Goal: Information Seeking & Learning: Learn about a topic

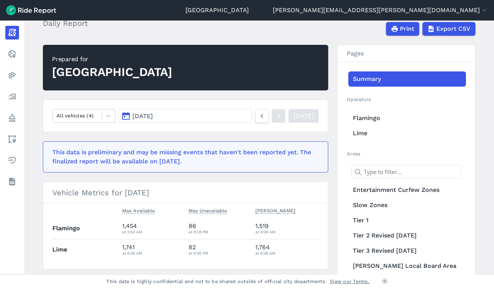
scroll to position [103, 0]
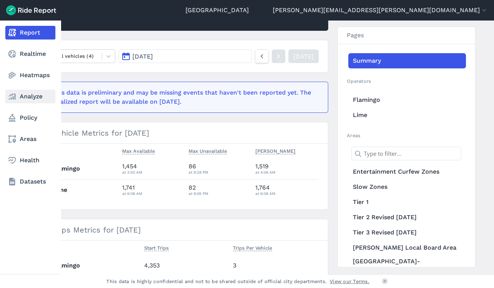
click at [16, 95] on icon at bounding box center [12, 96] width 9 height 9
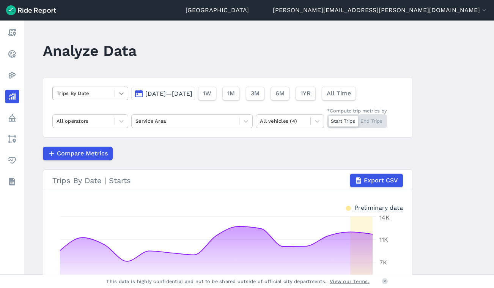
click at [121, 92] on icon at bounding box center [122, 94] width 8 height 8
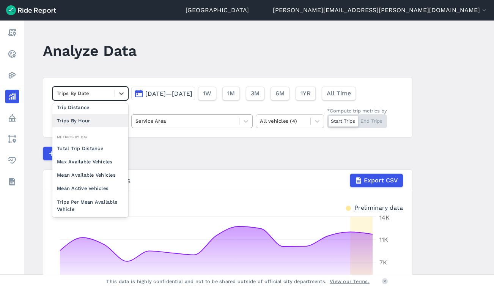
scroll to position [34, 0]
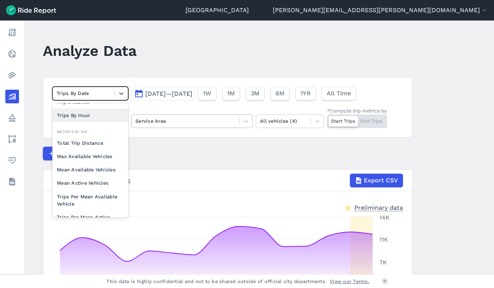
click at [160, 116] on div at bounding box center [185, 120] width 100 height 9
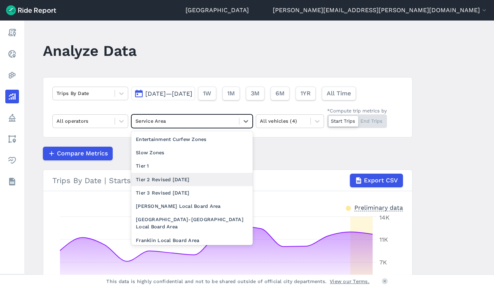
click at [165, 181] on div "Tier 2 Revised [DATE]" at bounding box center [191, 179] width 121 height 13
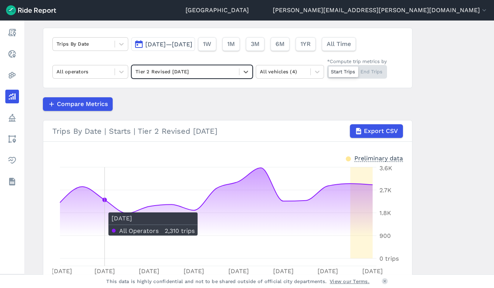
scroll to position [16, 0]
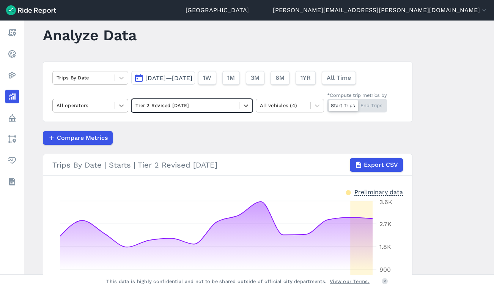
click at [116, 102] on div at bounding box center [121, 105] width 13 height 13
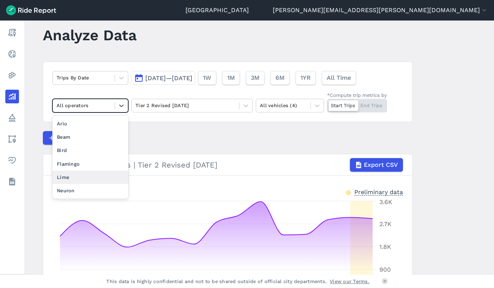
click at [66, 175] on div "Lime" at bounding box center [90, 176] width 76 height 13
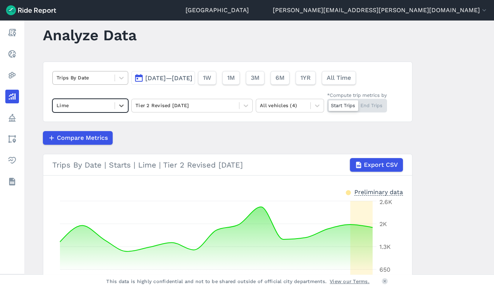
click at [115, 76] on span at bounding box center [115, 77] width 0 height 7
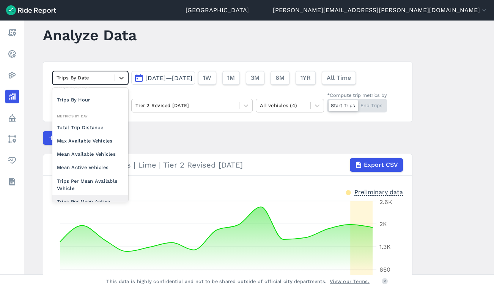
scroll to position [66, 0]
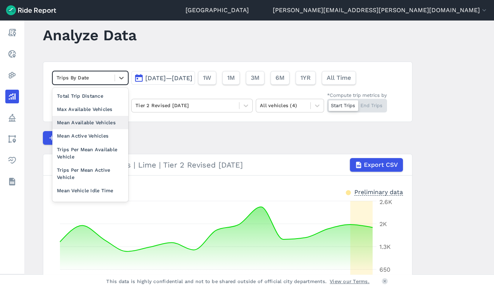
click at [83, 111] on div "Max Available Vehicles" at bounding box center [90, 108] width 76 height 13
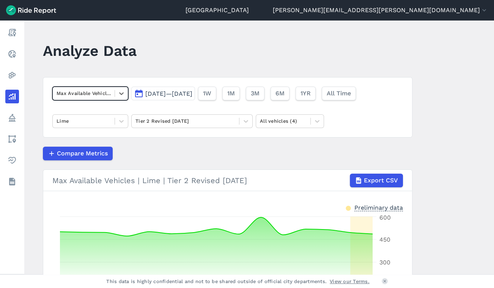
click at [192, 95] on span "[DATE]—[DATE]" at bounding box center [168, 93] width 47 height 7
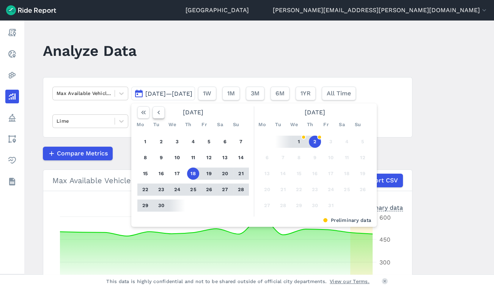
click at [158, 115] on icon "button" at bounding box center [159, 113] width 8 height 8
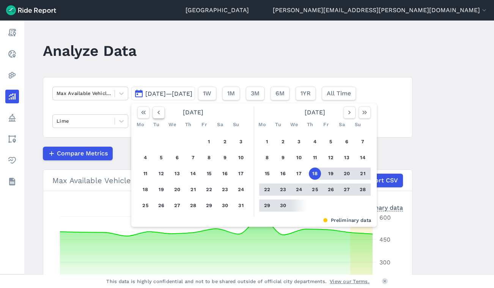
click at [158, 115] on icon "button" at bounding box center [159, 113] width 8 height 8
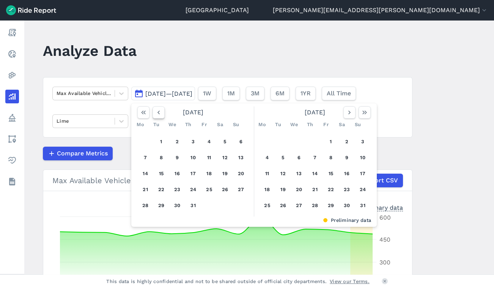
click at [158, 115] on icon "button" at bounding box center [159, 113] width 8 height 8
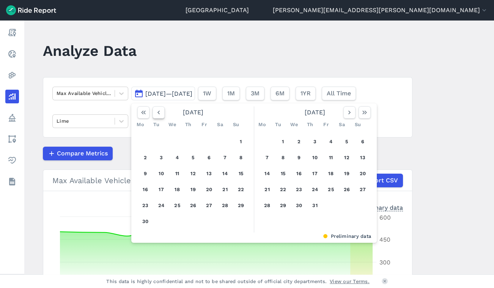
click at [158, 115] on icon "button" at bounding box center [159, 113] width 8 height 8
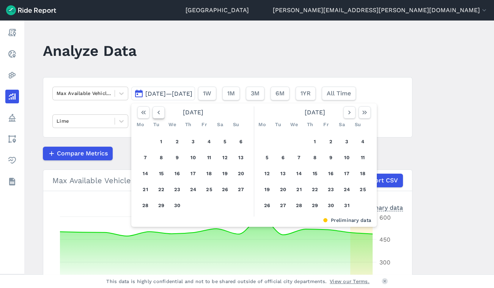
click at [158, 115] on icon "button" at bounding box center [159, 113] width 8 height 8
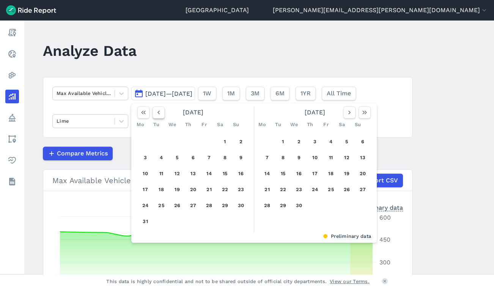
click at [158, 115] on icon "button" at bounding box center [159, 113] width 8 height 8
click at [219, 142] on button "1" at bounding box center [225, 141] width 12 height 12
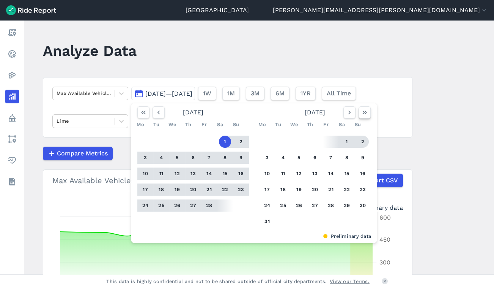
click at [366, 113] on icon "button" at bounding box center [365, 113] width 8 height 8
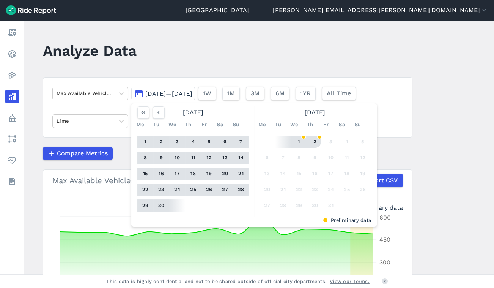
click at [313, 137] on button "2" at bounding box center [315, 141] width 12 height 12
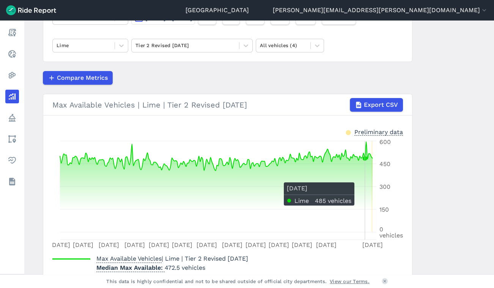
scroll to position [110, 0]
